Goal: Check status: Check status

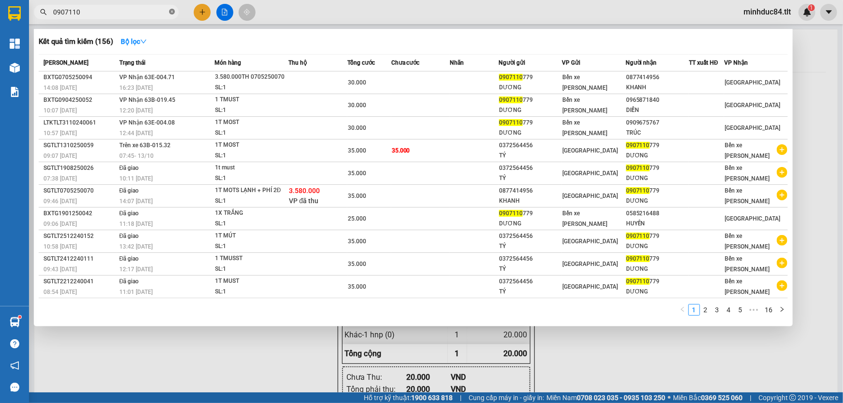
click at [171, 11] on icon "close-circle" at bounding box center [172, 12] width 6 height 6
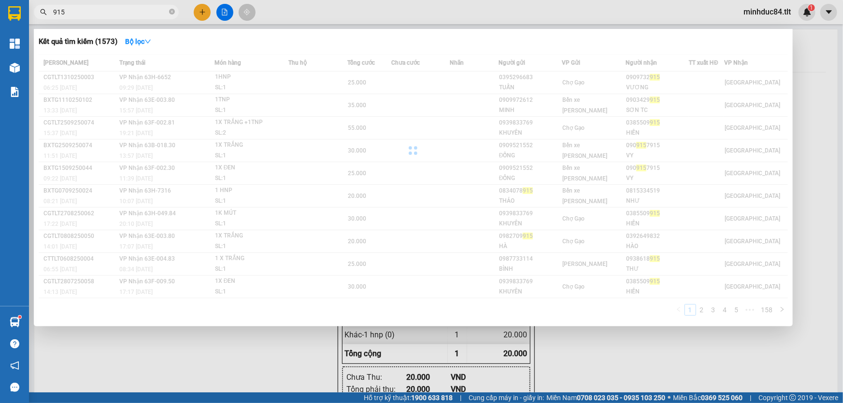
click at [123, 7] on input "915" at bounding box center [110, 12] width 114 height 11
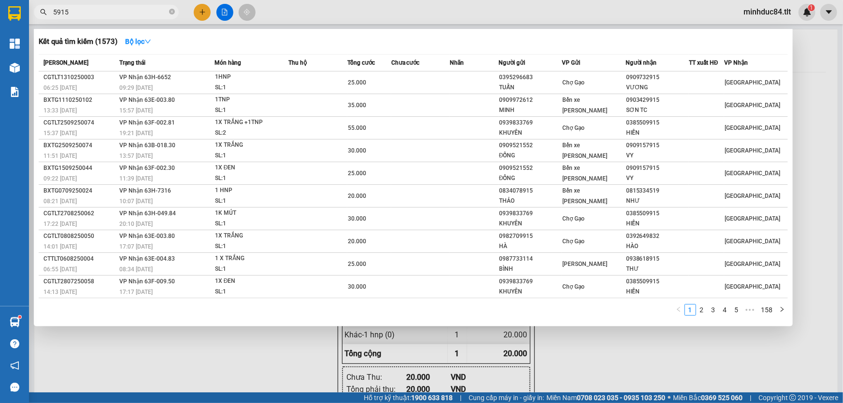
type input "5915"
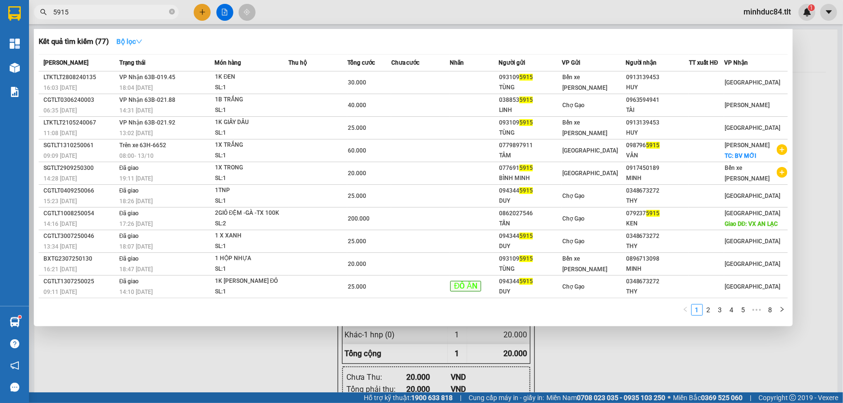
click at [134, 45] on strong "Bộ lọc" at bounding box center [129, 42] width 26 height 8
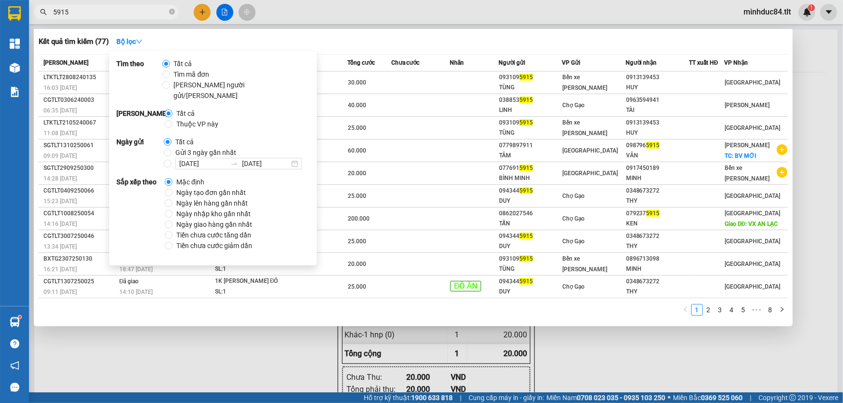
click at [166, 147] on label "Gửi 3 ngày gần nhất" at bounding box center [202, 152] width 76 height 11
click at [166, 149] on input "Gửi 3 ngày gần nhất" at bounding box center [168, 153] width 8 height 8
radio input "true"
radio input "false"
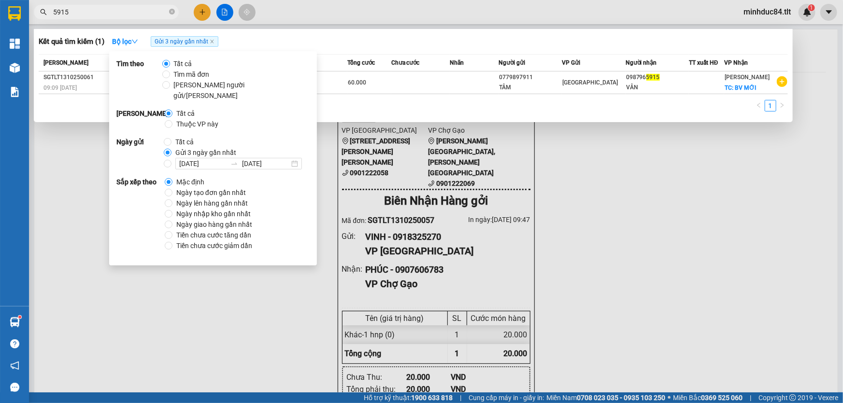
click at [472, 50] on div "Kết quả [PERSON_NAME] ( 1 ) Bộ lọc Gửi 3 ngày gần nhất Mã ĐH Trạng thái Món hàn…" at bounding box center [413, 75] width 759 height 93
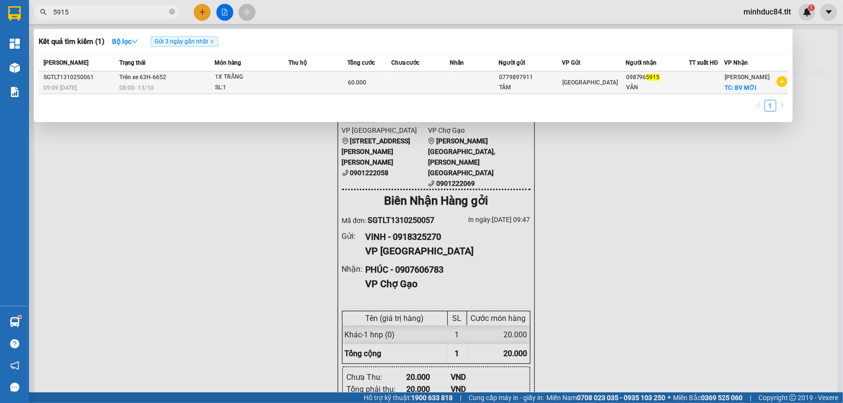
click at [283, 76] on div "1X TRẮNG" at bounding box center [251, 77] width 72 height 11
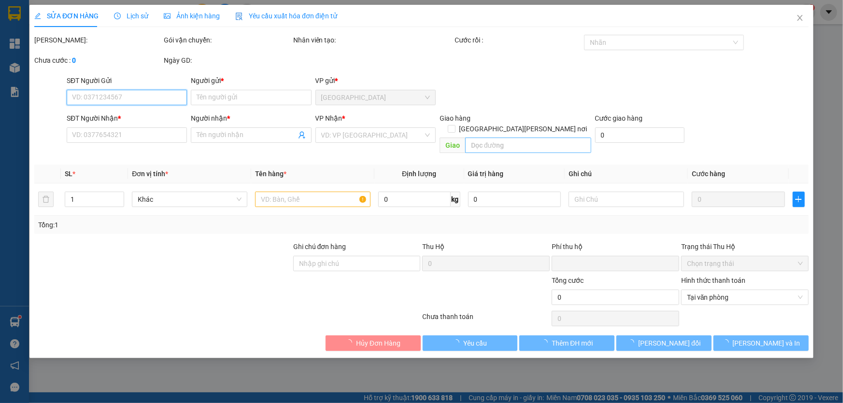
type input "0779897911"
type input "TÂM"
type input "0987965915"
type input "VÂN"
checkbox input "true"
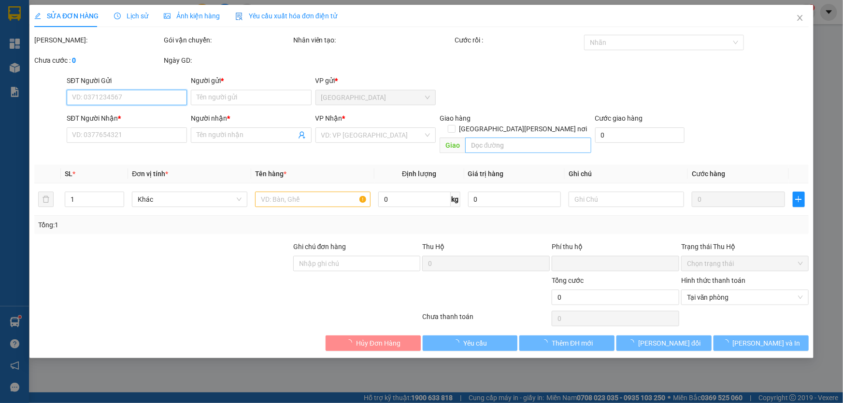
type input "BV MỚI"
type input "0"
type input "60.000"
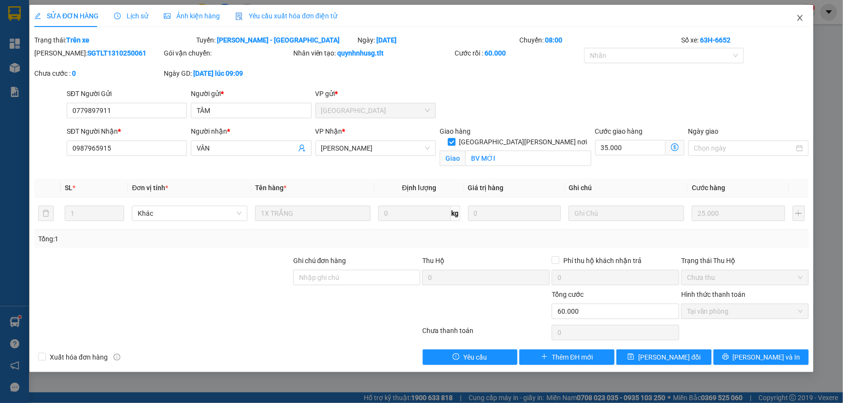
click at [793, 22] on span "Close" at bounding box center [799, 18] width 27 height 27
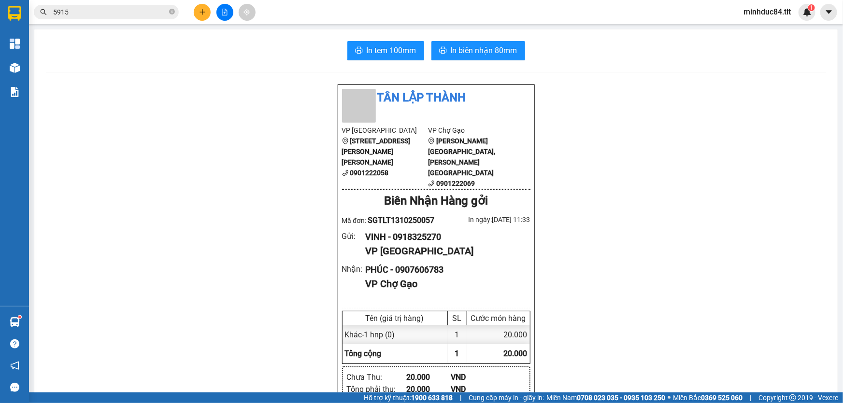
click at [116, 13] on input "5915" at bounding box center [110, 12] width 114 height 11
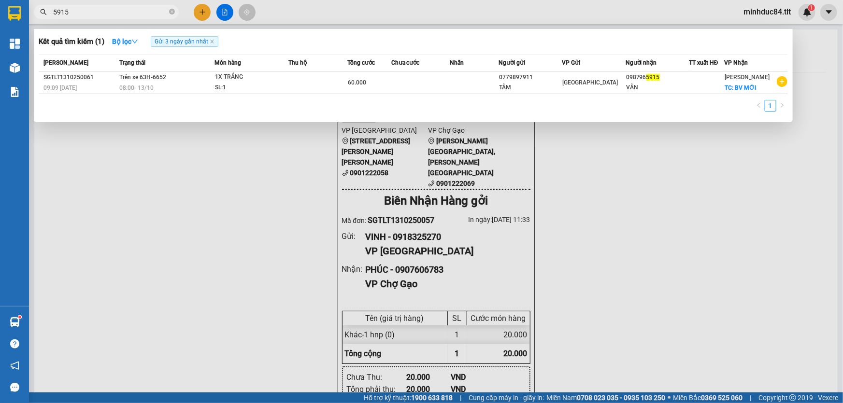
click at [652, 142] on div at bounding box center [421, 201] width 843 height 403
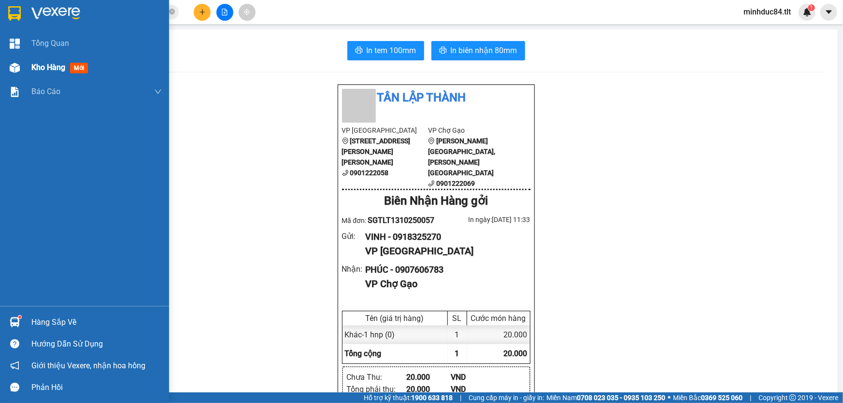
click at [23, 58] on div "Kho hàng mới" at bounding box center [84, 68] width 169 height 24
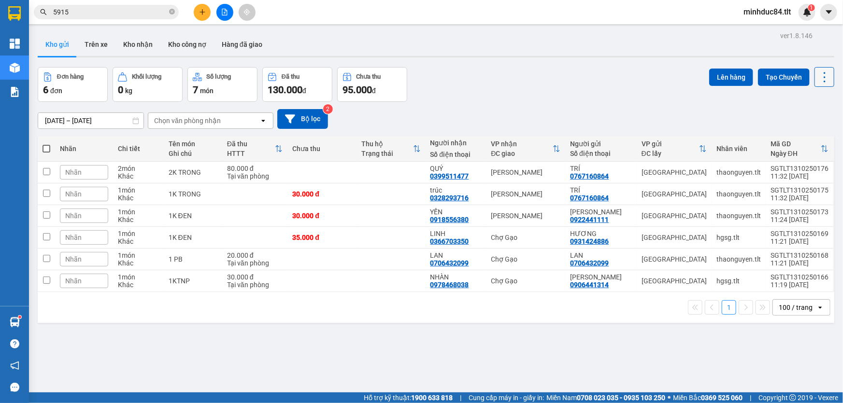
click at [818, 78] on icon at bounding box center [825, 78] width 14 height 14
click at [811, 138] on span "Làm mới" at bounding box center [804, 138] width 27 height 10
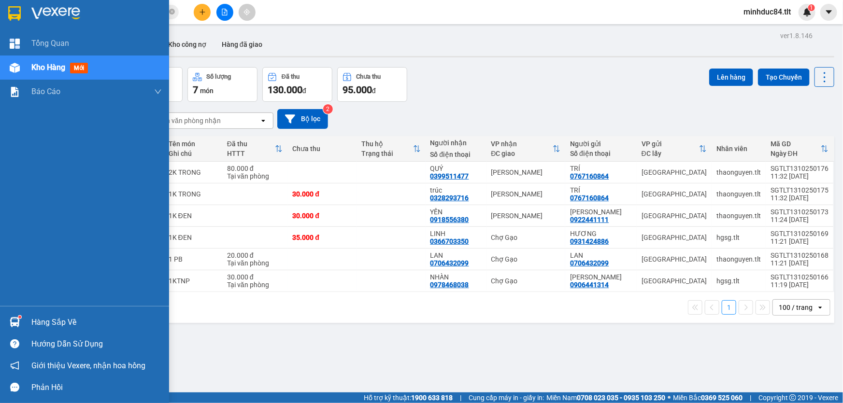
click at [31, 317] on div "Hàng sắp về" at bounding box center [96, 322] width 130 height 14
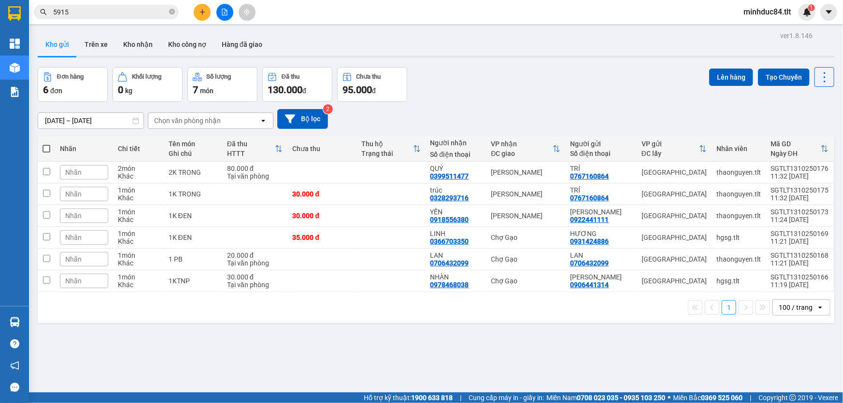
click at [474, 357] on section "Kết quả [PERSON_NAME] ( 1 ) Bộ lọc Gửi 3 ngày gần nhất Mã ĐH Trạng thái Món hàn…" at bounding box center [421, 201] width 843 height 403
drag, startPoint x: 821, startPoint y: 79, endPoint x: 817, endPoint y: 89, distance: 11.5
click at [821, 79] on icon at bounding box center [825, 78] width 14 height 14
click at [800, 135] on span "Làm mới" at bounding box center [804, 138] width 27 height 10
